Goal: Information Seeking & Learning: Find specific fact

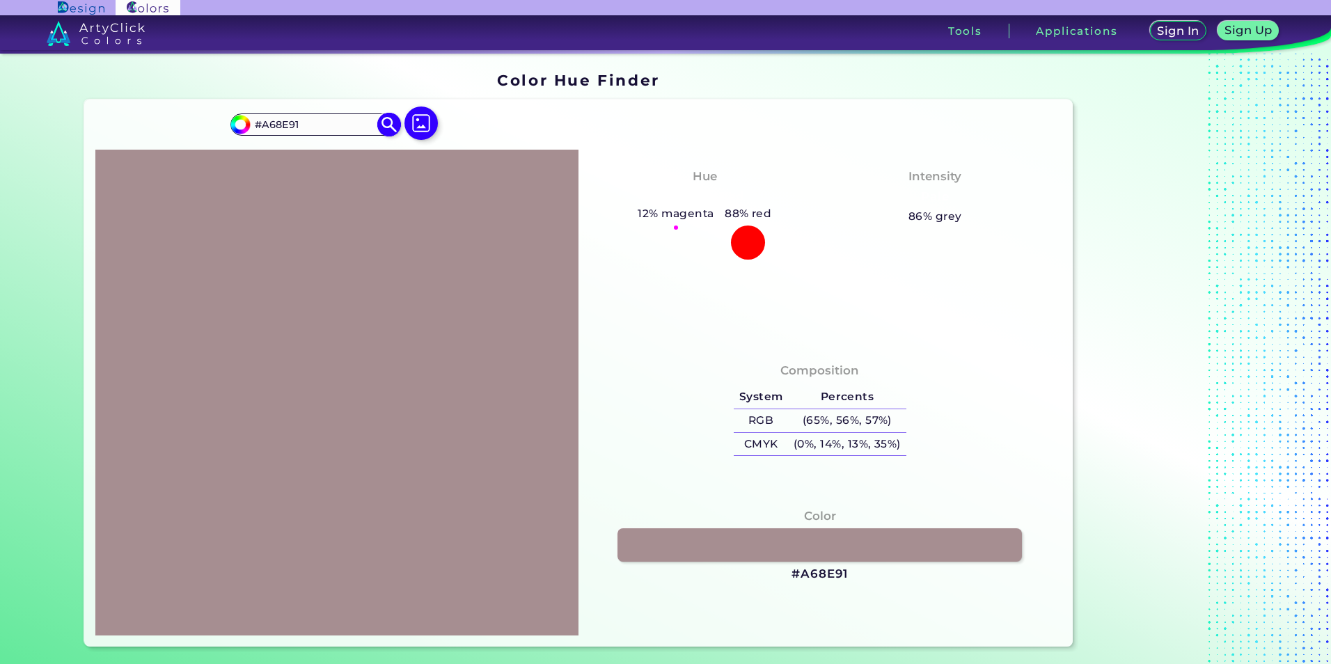
click at [356, 126] on input "#A68E91" at bounding box center [314, 124] width 129 height 19
paste input
click at [394, 126] on img at bounding box center [389, 124] width 24 height 24
type input "#A68E91"
click at [393, 127] on img at bounding box center [389, 124] width 24 height 24
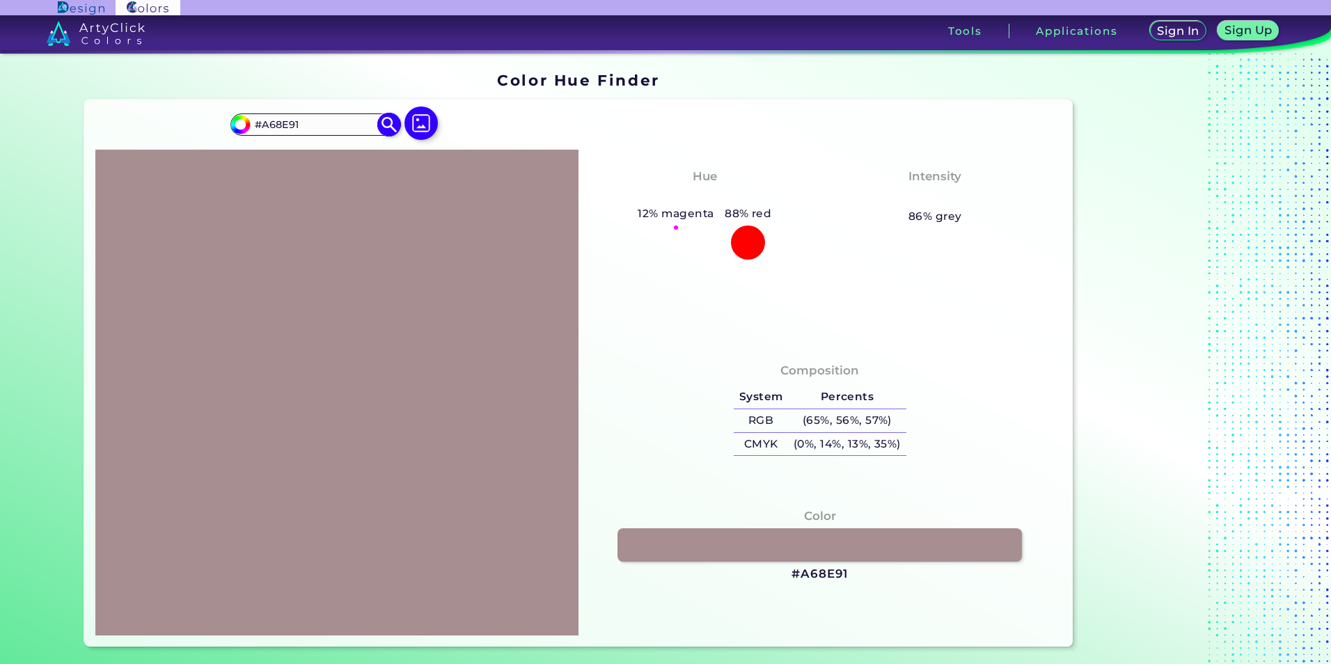
click at [391, 127] on img at bounding box center [389, 124] width 24 height 24
click at [388, 129] on img at bounding box center [389, 124] width 24 height 24
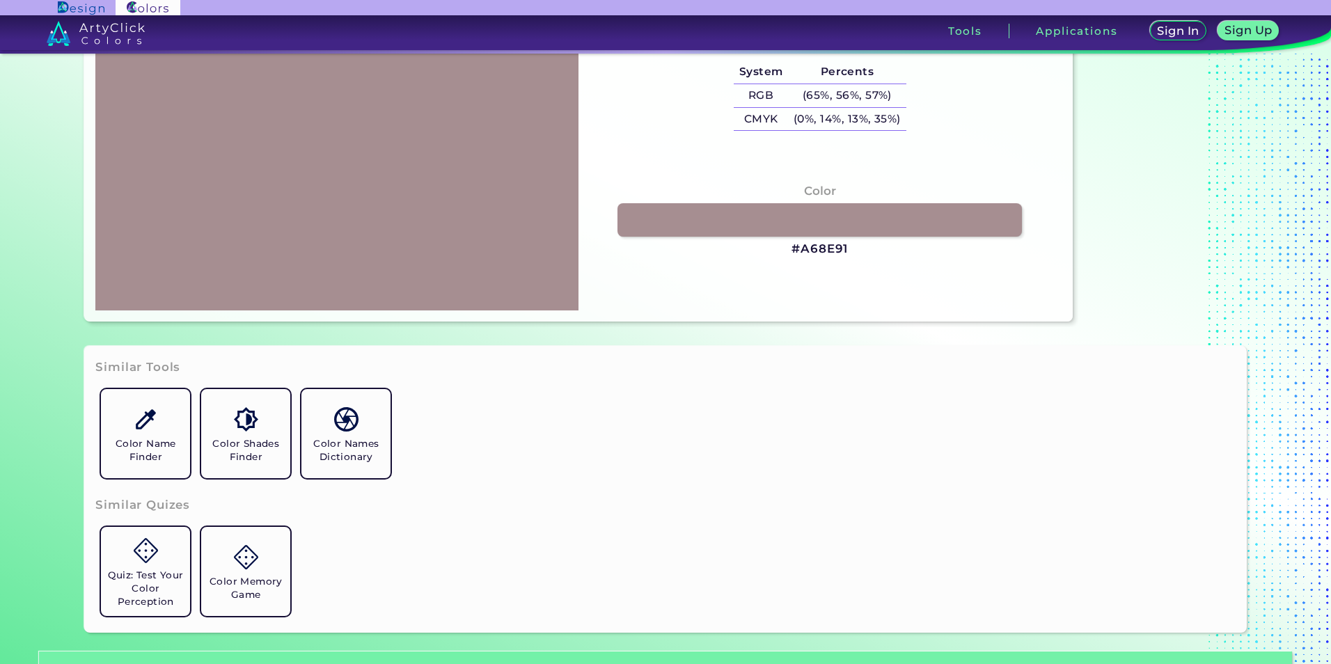
scroll to position [418, 0]
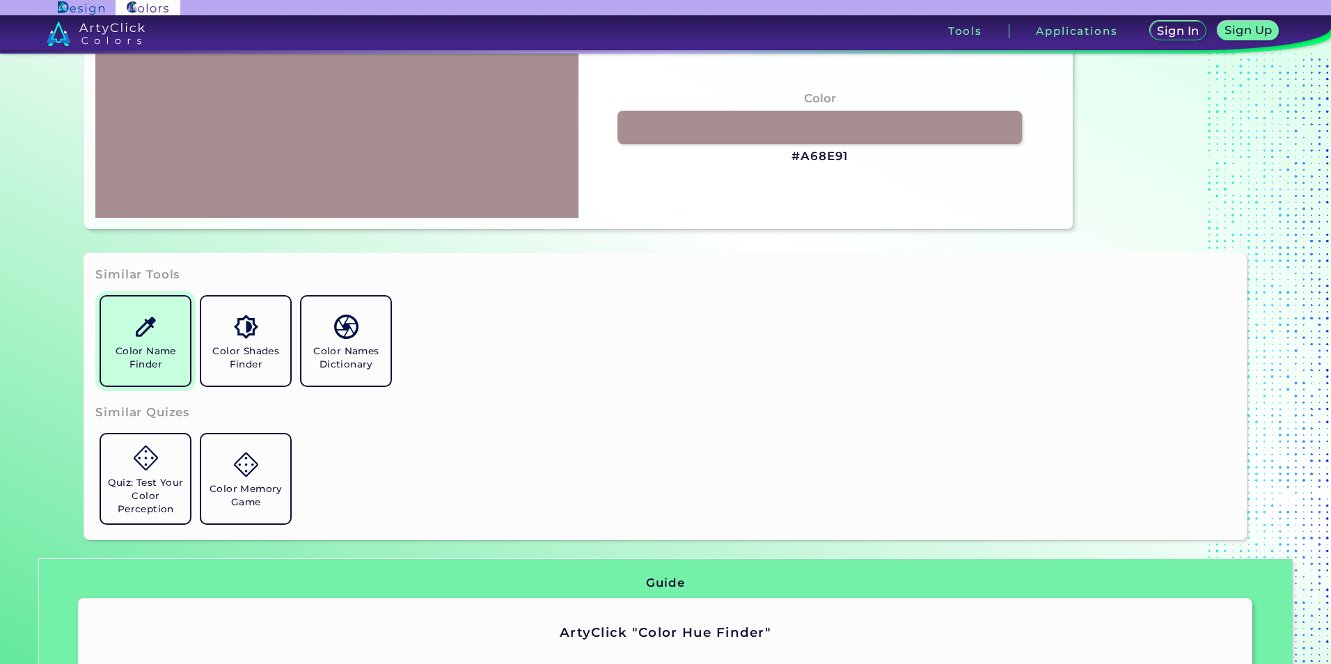
click at [118, 350] on h5 "Color Name Finder" at bounding box center [146, 358] width 78 height 26
